Goal: Transaction & Acquisition: Book appointment/travel/reservation

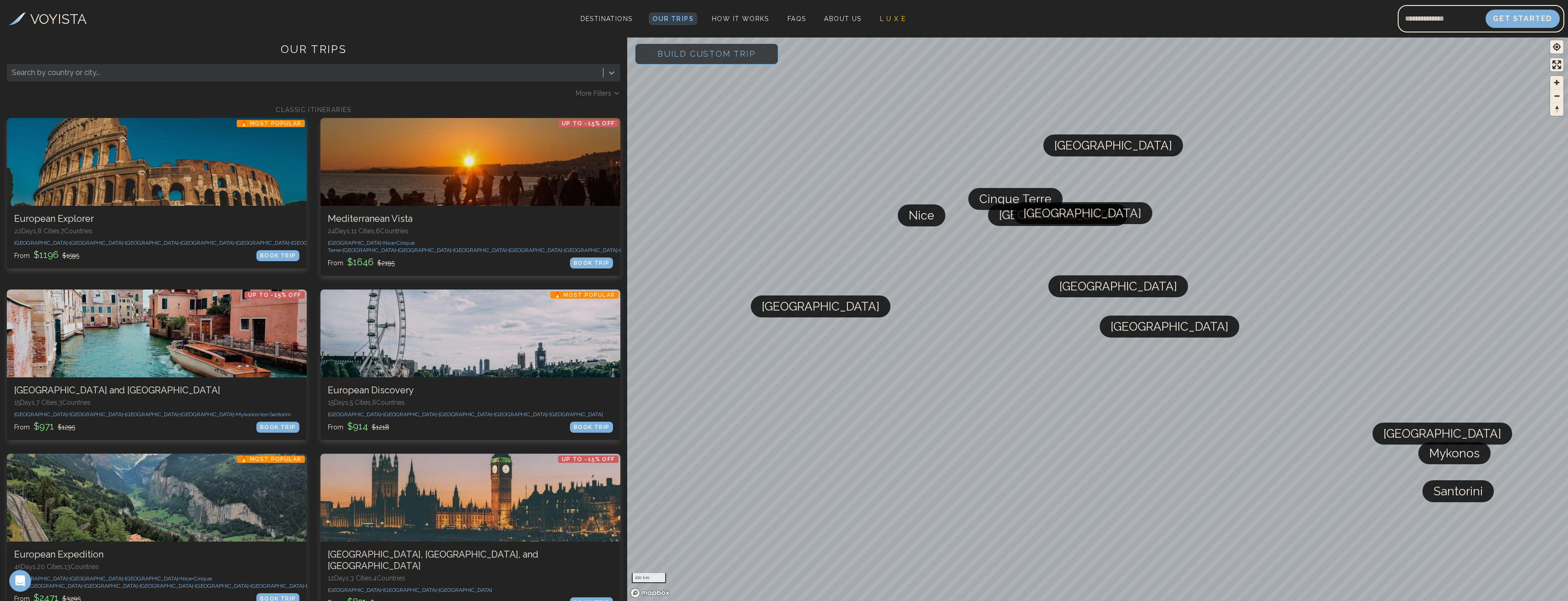
click at [614, 72] on icon at bounding box center [611, 72] width 9 height 9
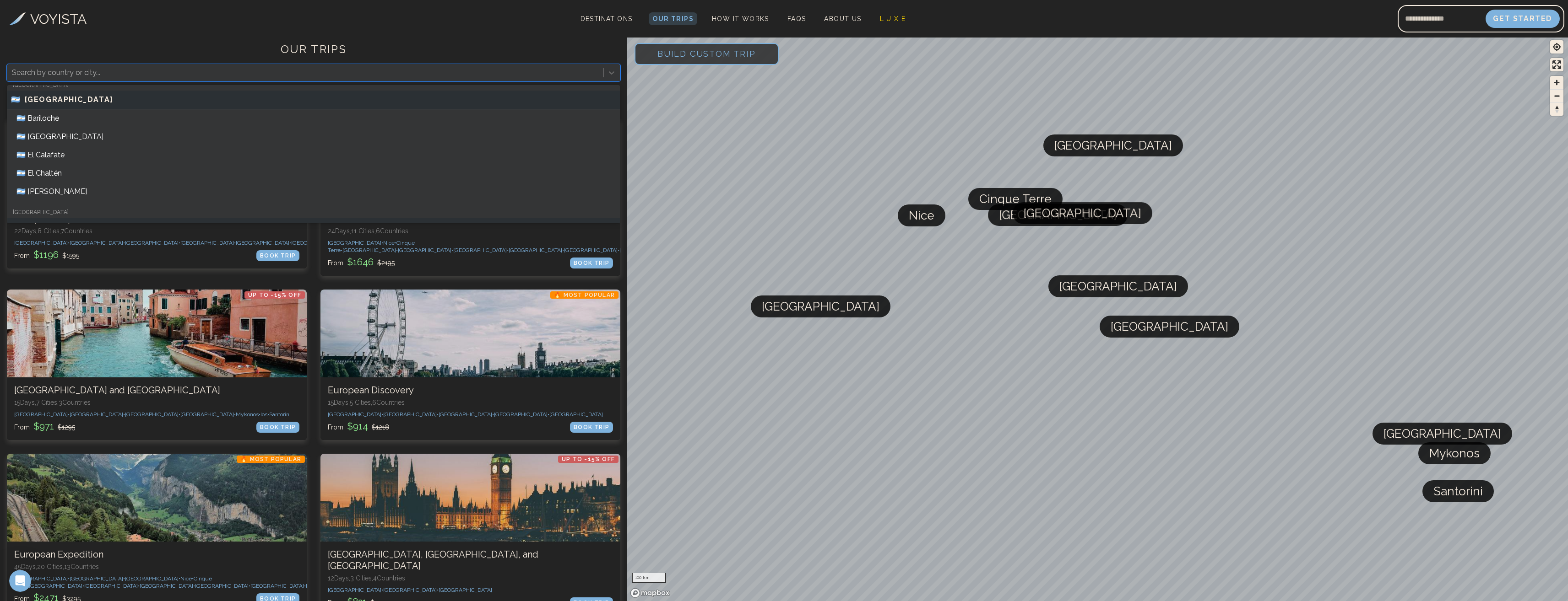
scroll to position [2077, 0]
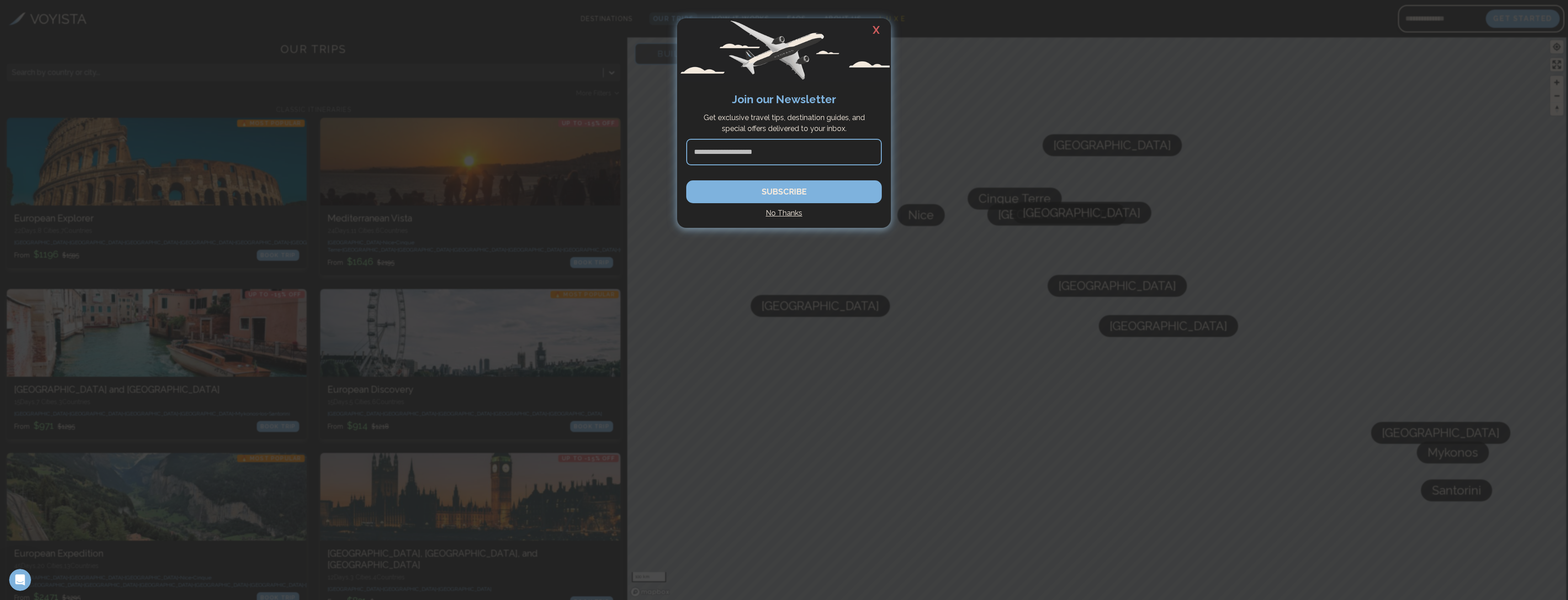
click at [879, 30] on h2 "X" at bounding box center [876, 30] width 29 height 24
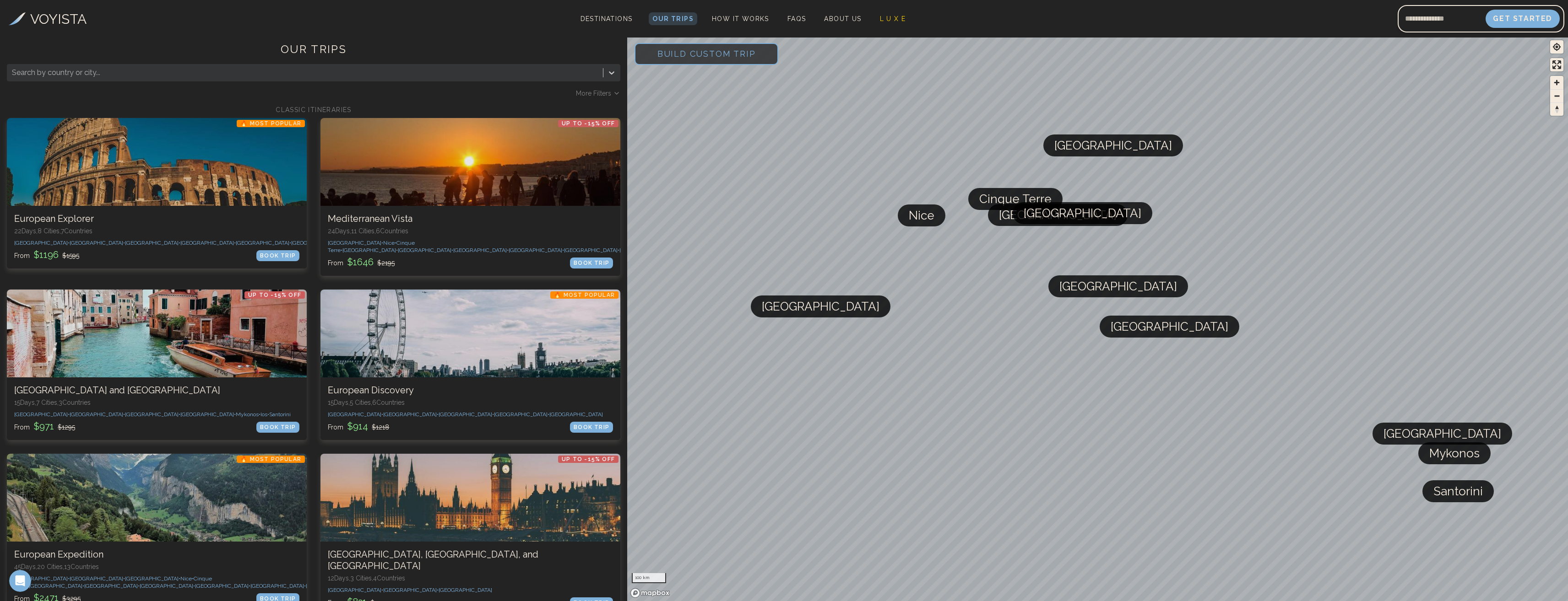
click at [356, 30] on div "VOYISTA Destinations Our Trips How It Works FAQs About Us L U X E Get Started" at bounding box center [784, 18] width 1568 height 37
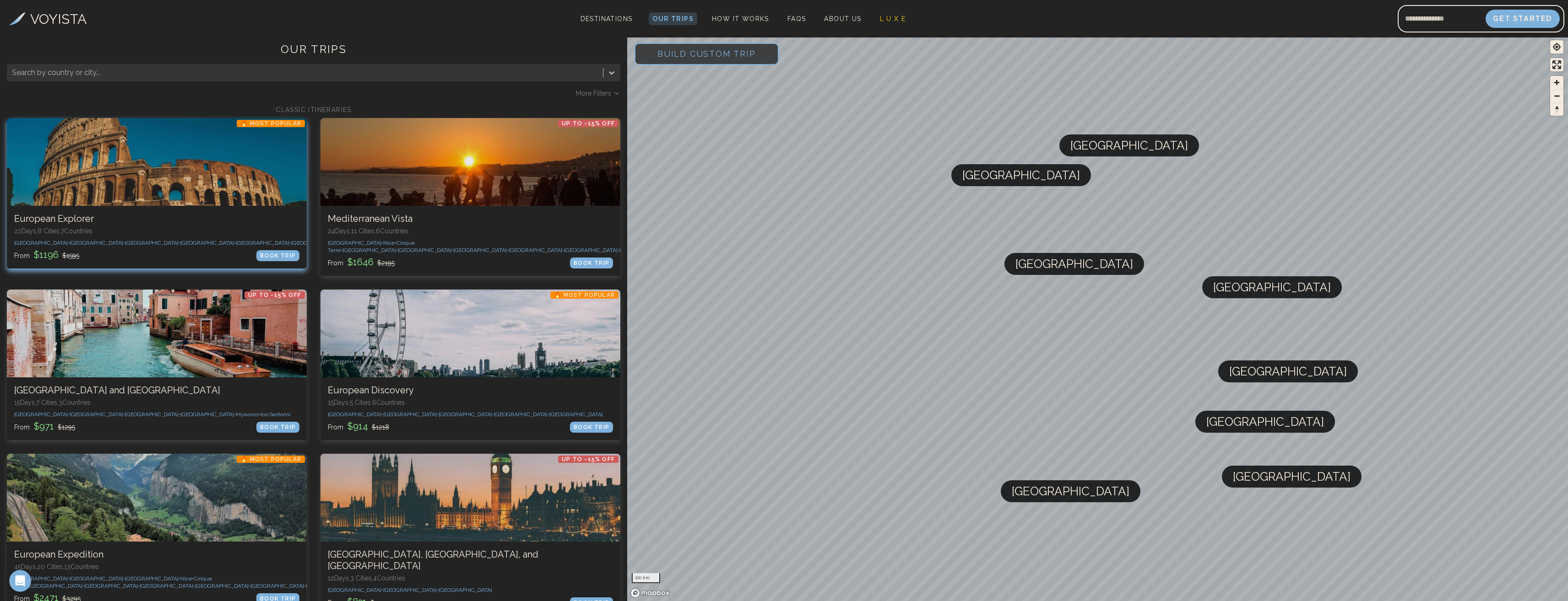
click at [214, 161] on div at bounding box center [157, 162] width 300 height 88
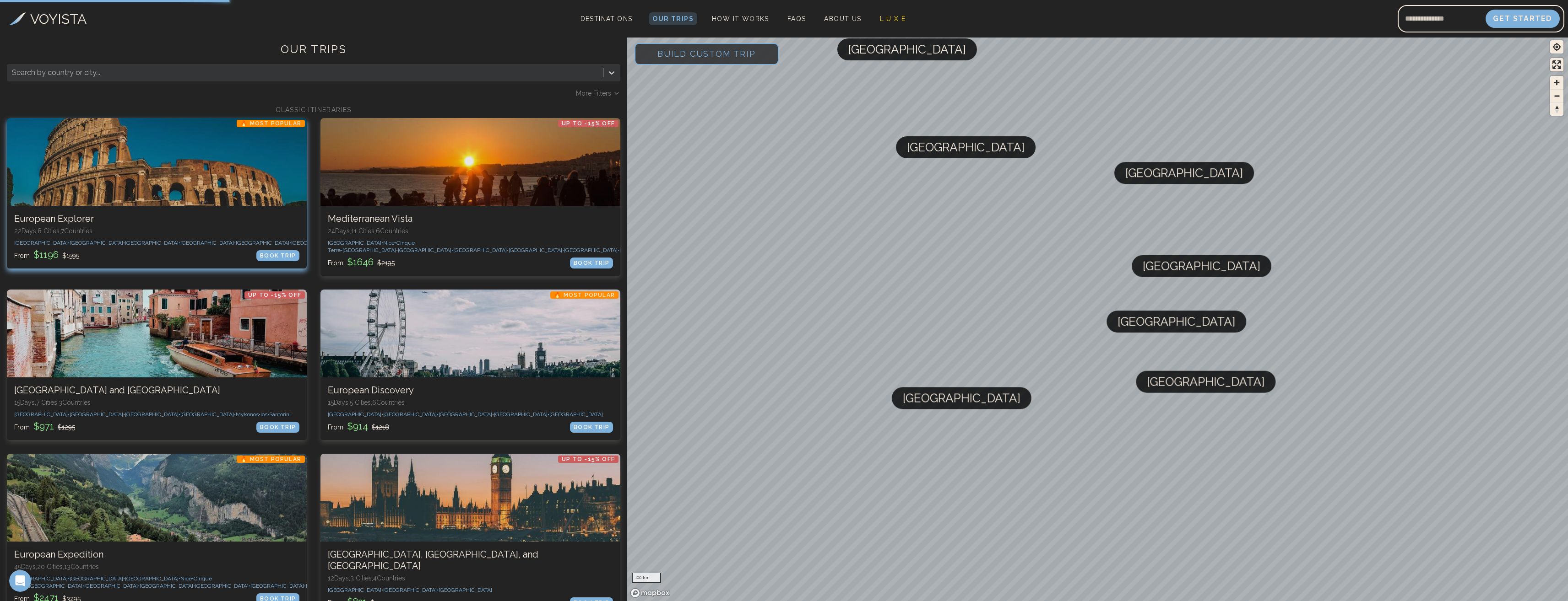
click at [201, 175] on div at bounding box center [157, 162] width 300 height 88
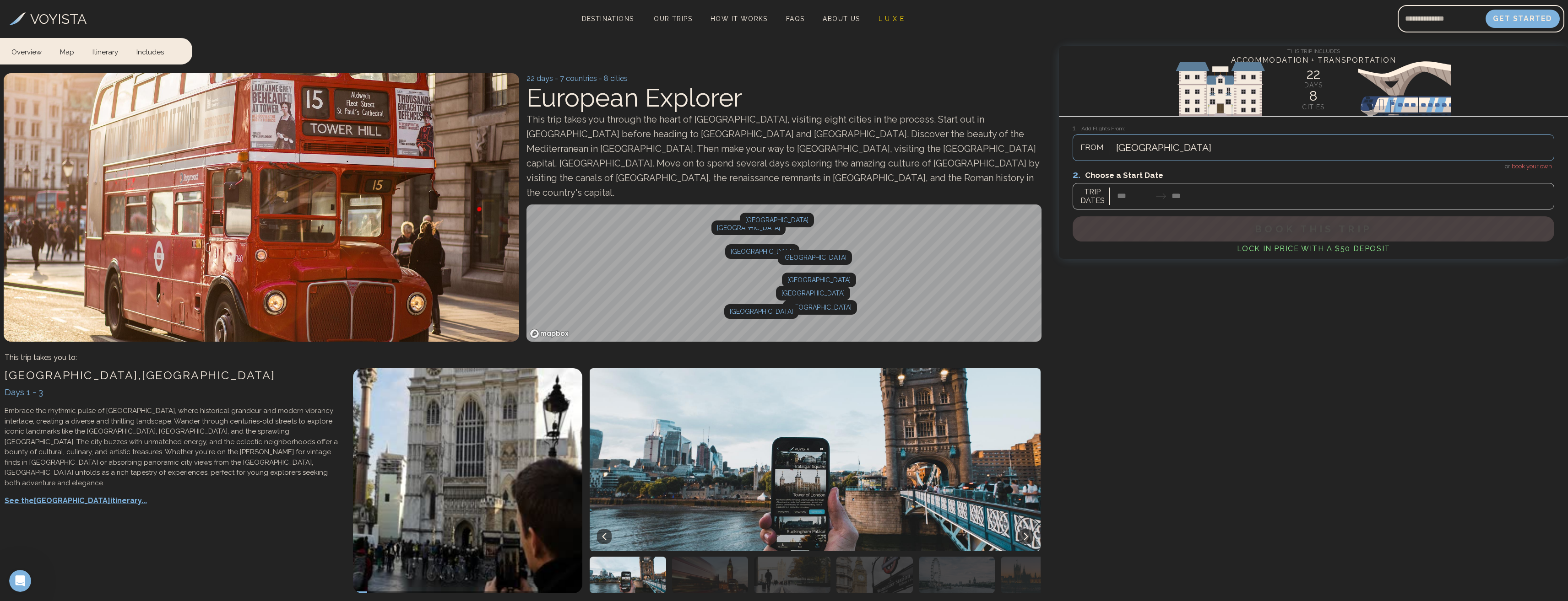
click at [1140, 195] on div at bounding box center [1313, 189] width 482 height 41
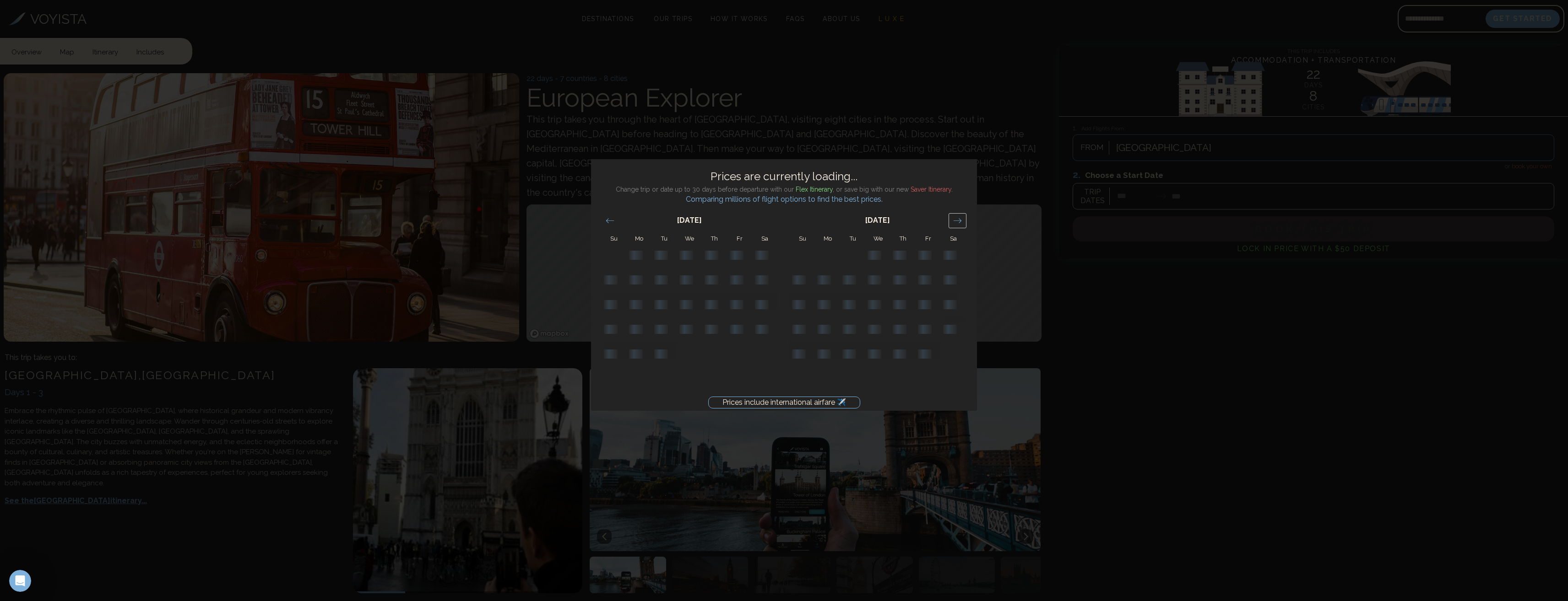
click at [962, 224] on div "Move forward to switch to the next month." at bounding box center [957, 220] width 18 height 15
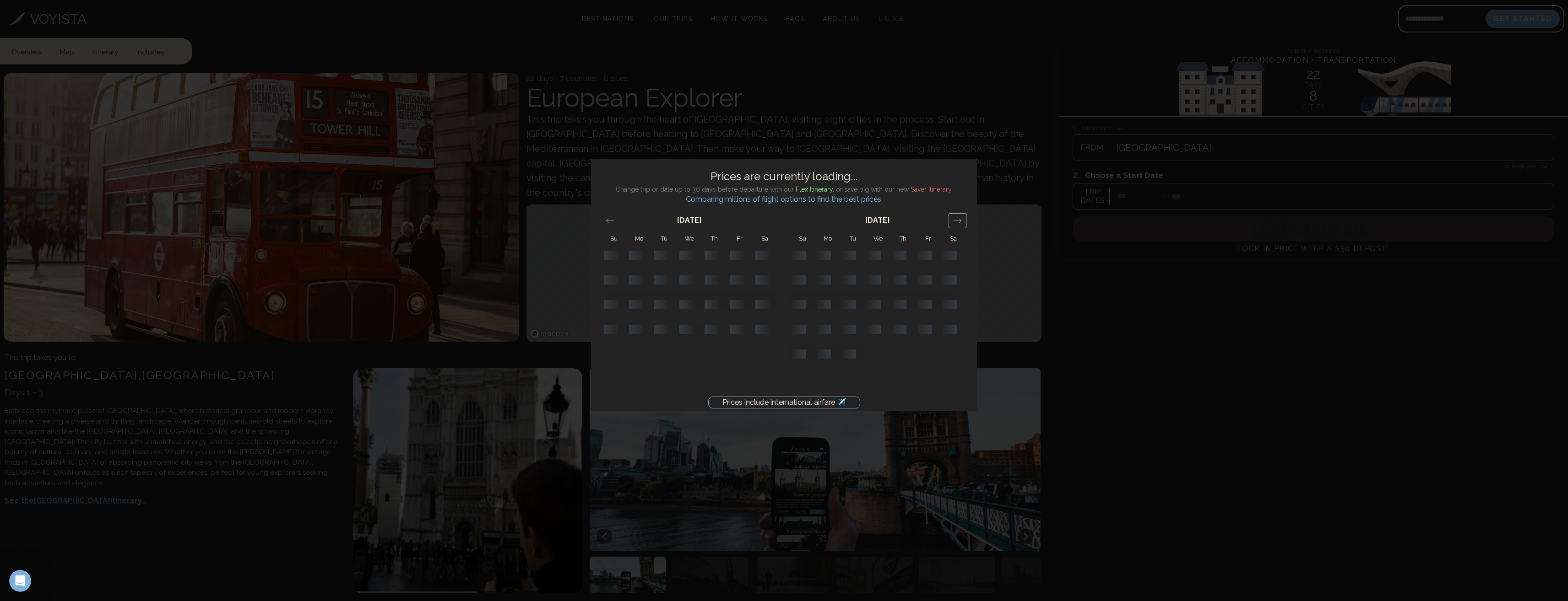
click at [962, 224] on div "Move forward to switch to the next month." at bounding box center [957, 220] width 18 height 15
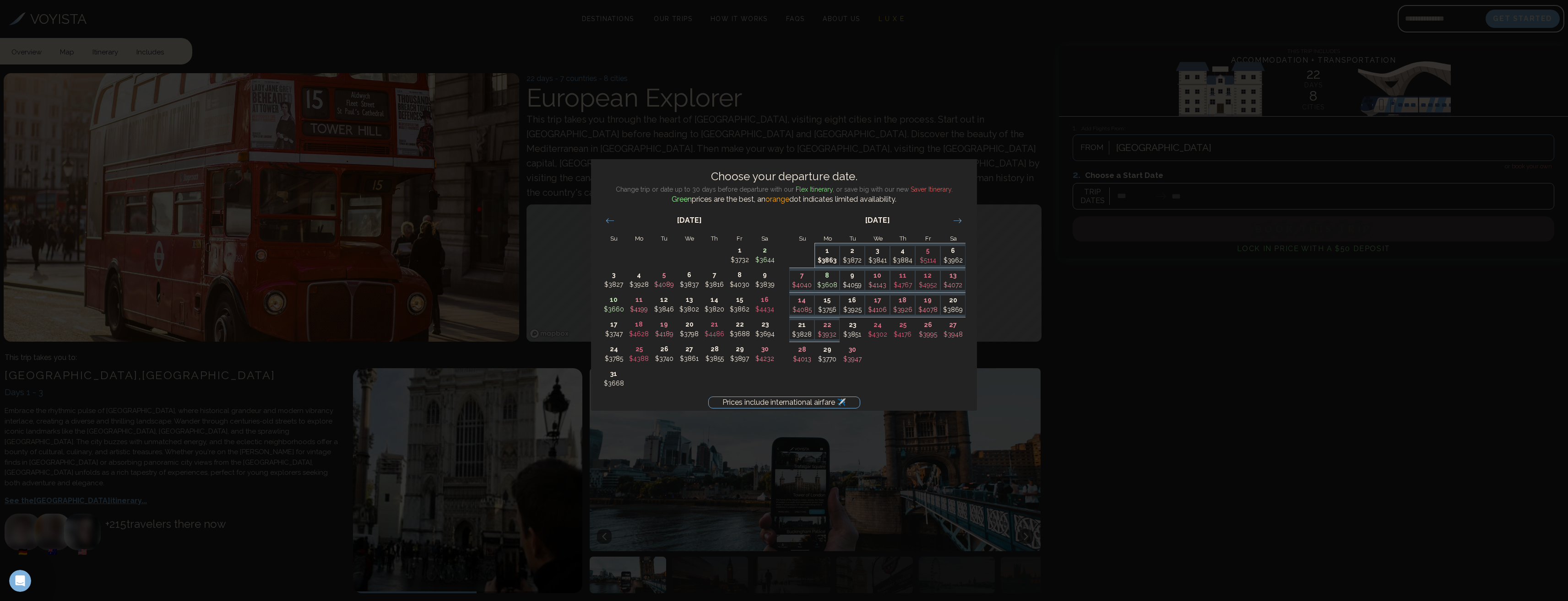
click at [826, 253] on p "1" at bounding box center [828, 251] width 24 height 10
type input "*******"
type input "********"
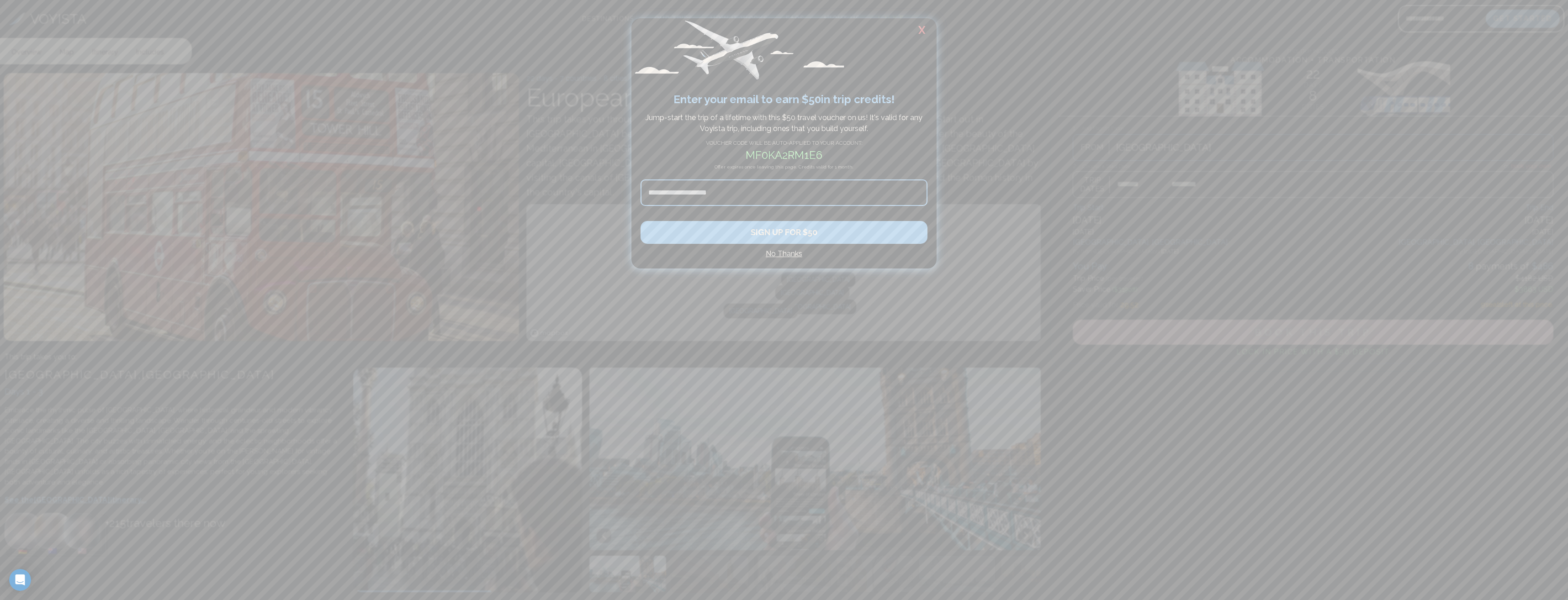
click at [924, 31] on h2 "X" at bounding box center [922, 30] width 29 height 24
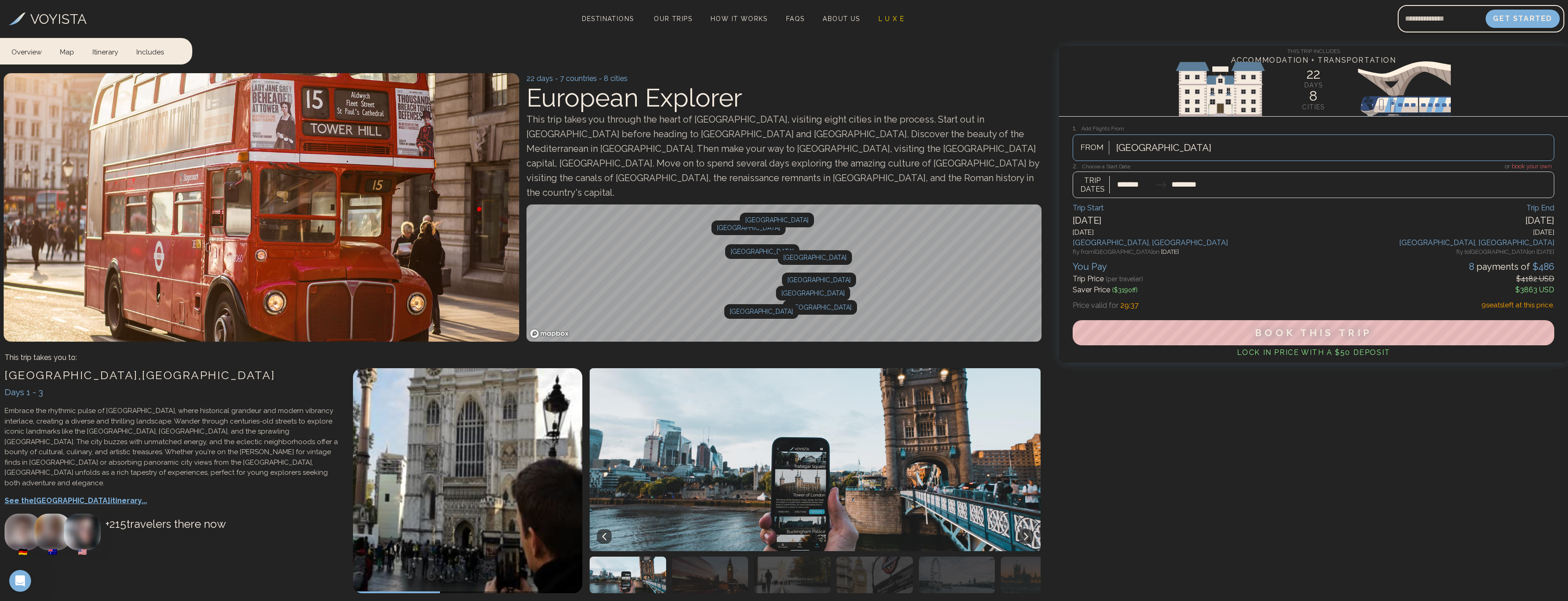
click at [1167, 151] on div "[GEOGRAPHIC_DATA]" at bounding box center [1332, 147] width 442 height 20
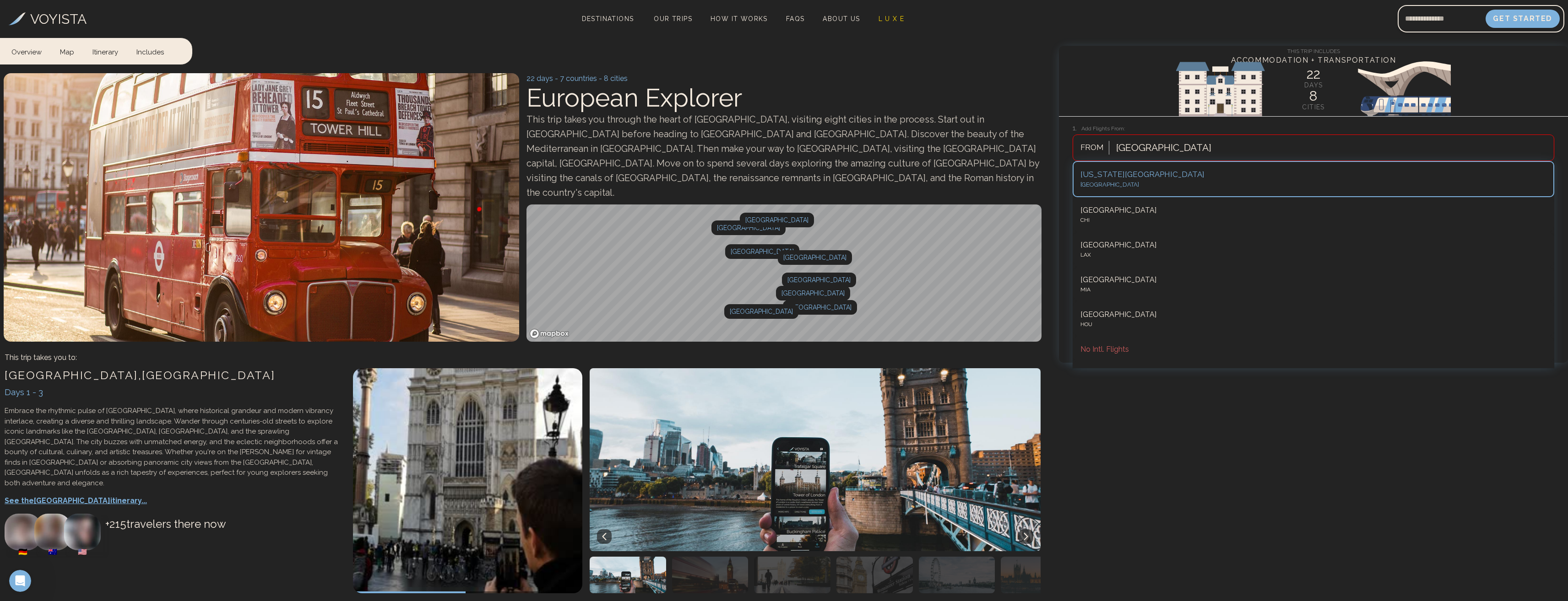
click at [1169, 151] on div "[GEOGRAPHIC_DATA]" at bounding box center [1332, 147] width 442 height 20
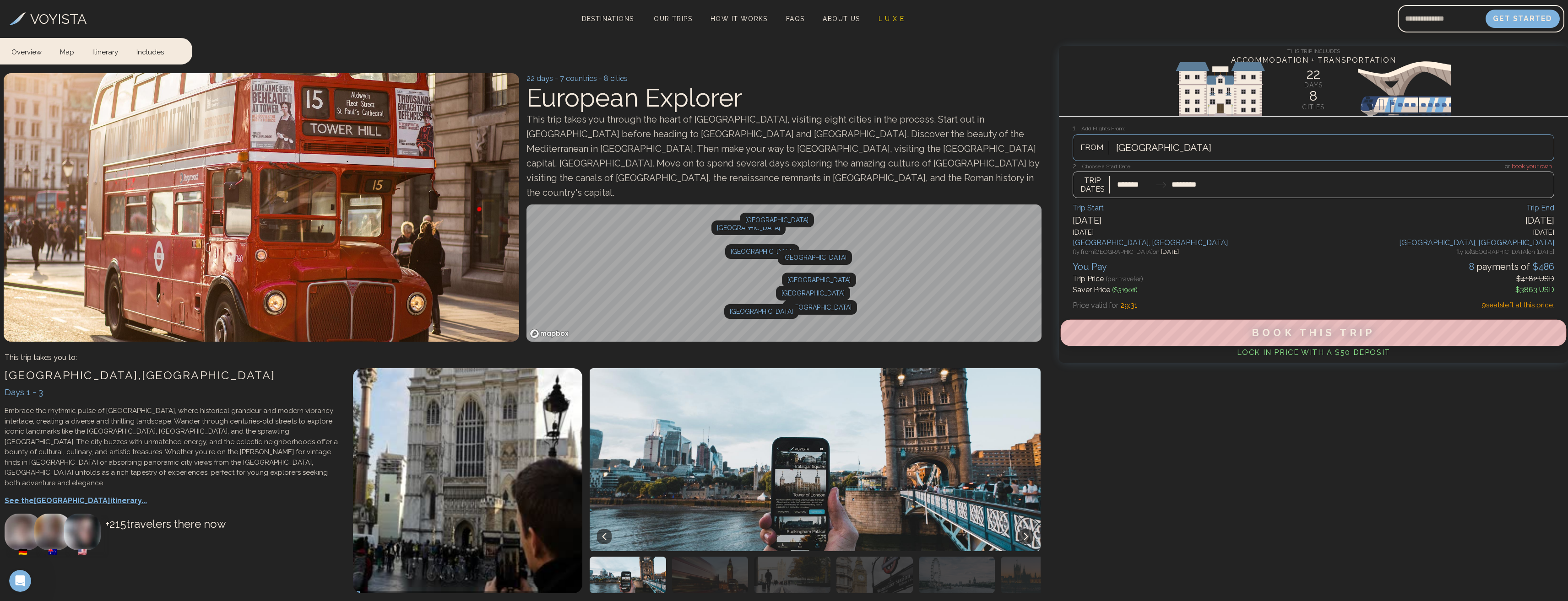
click at [1333, 329] on span "Book This Trip" at bounding box center [1313, 333] width 123 height 12
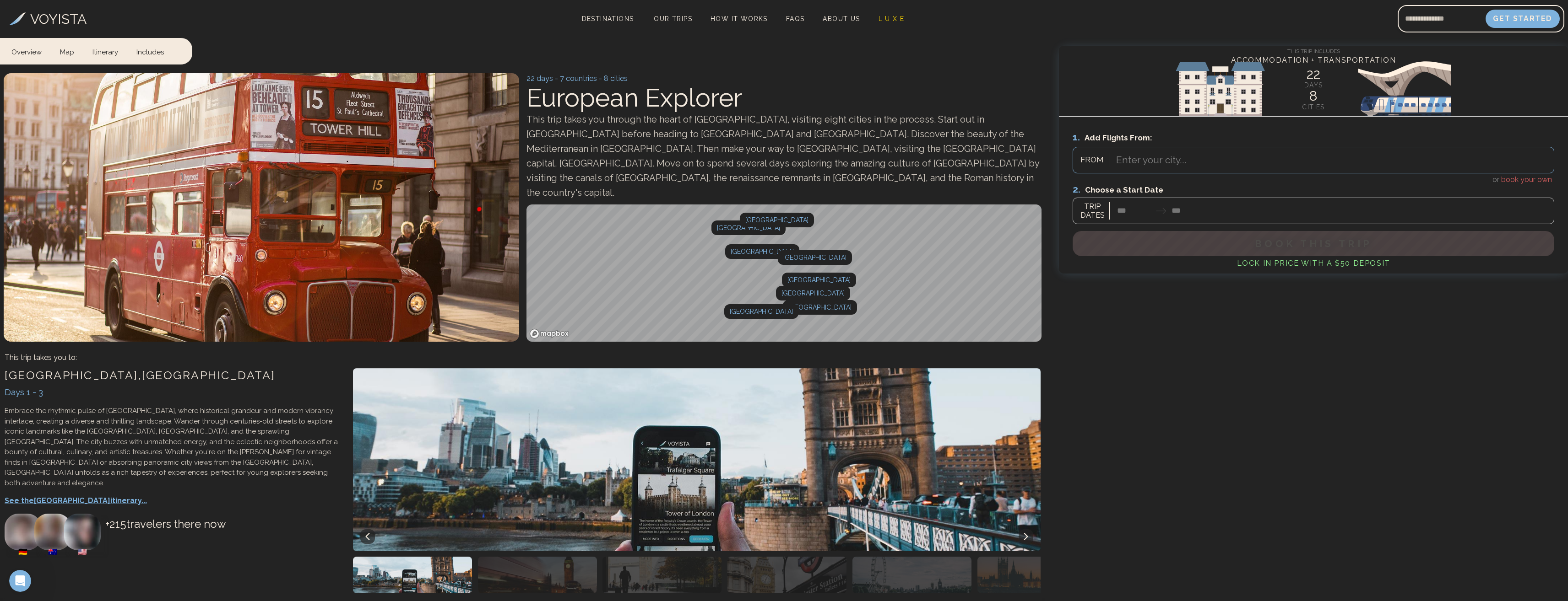
click at [33, 54] on link "Overview" at bounding box center [31, 51] width 39 height 26
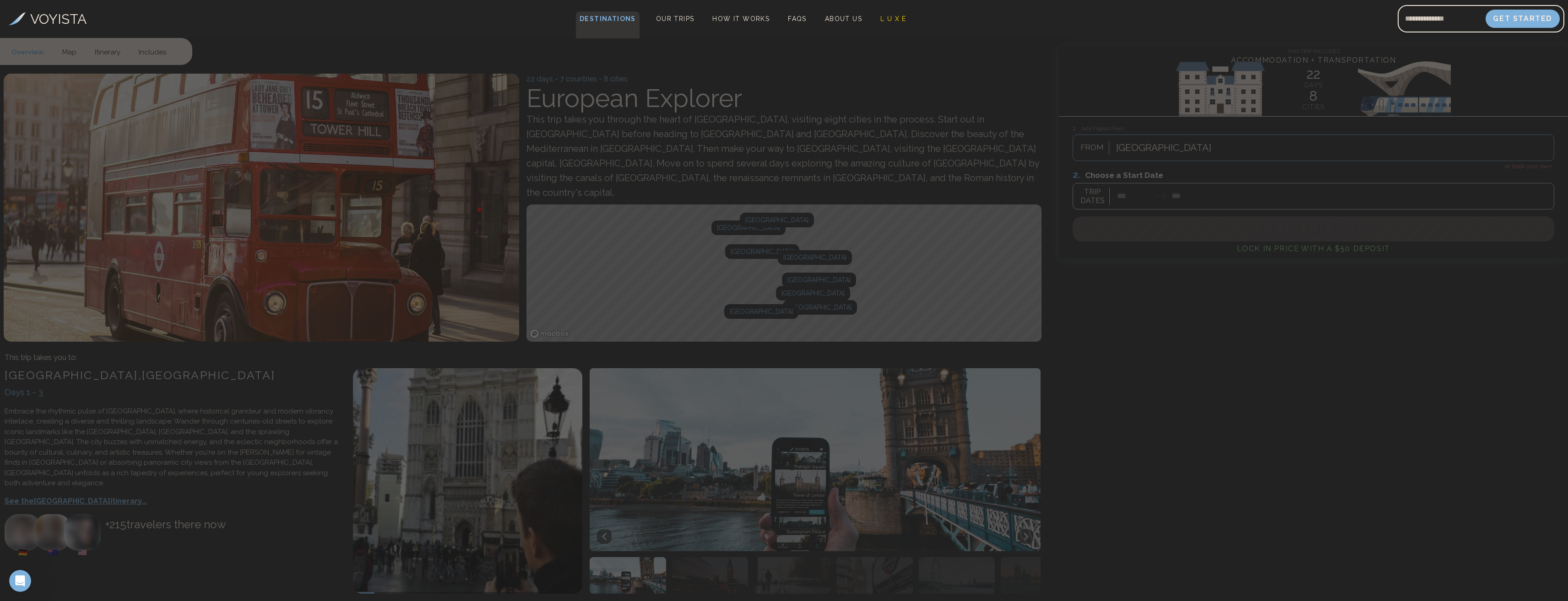
click at [598, 17] on span "Destinations" at bounding box center [608, 25] width 64 height 27
